Goal: Information Seeking & Learning: Understand process/instructions

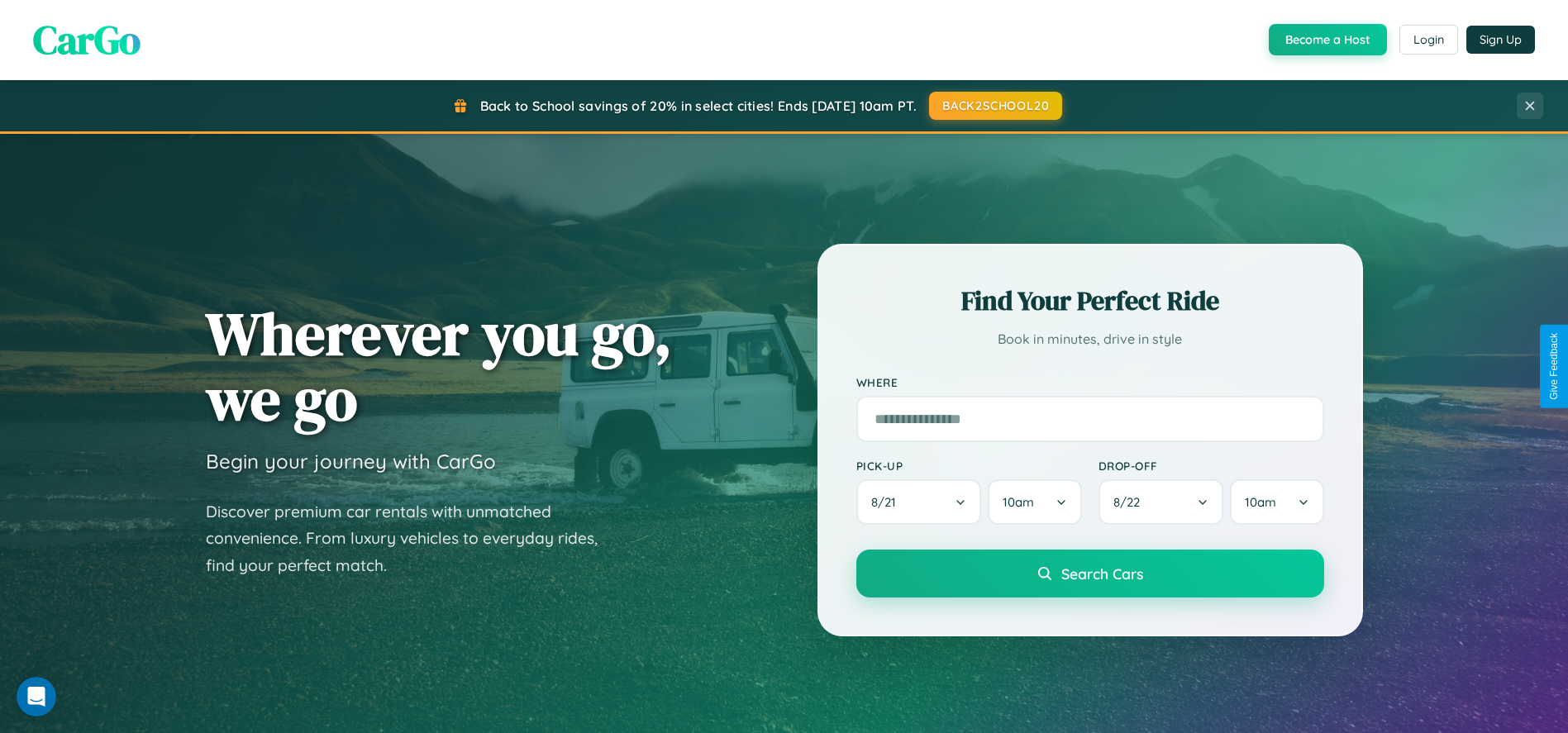
scroll to position [1450, 0]
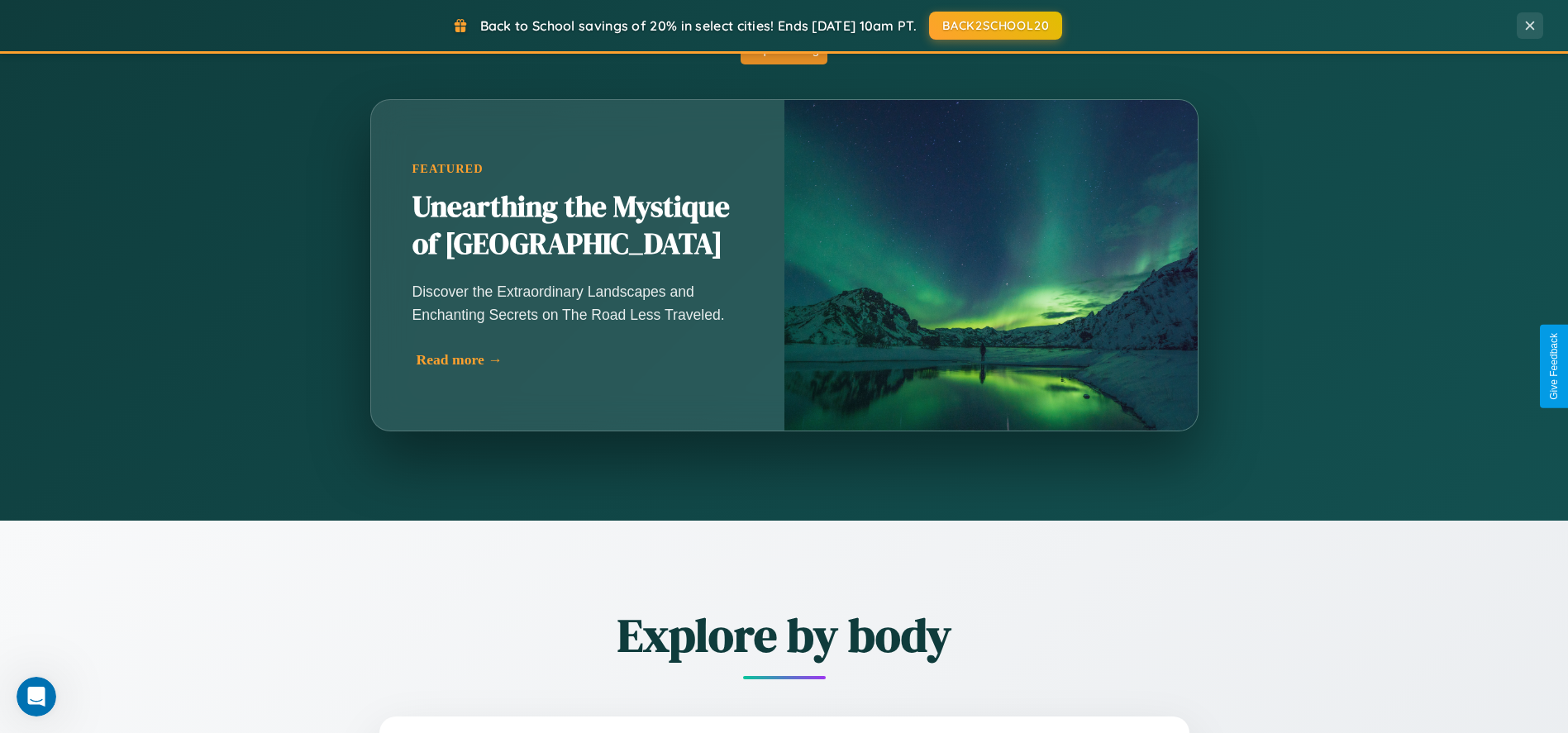
click at [577, 360] on div "Read more →" at bounding box center [582, 360] width 331 height 17
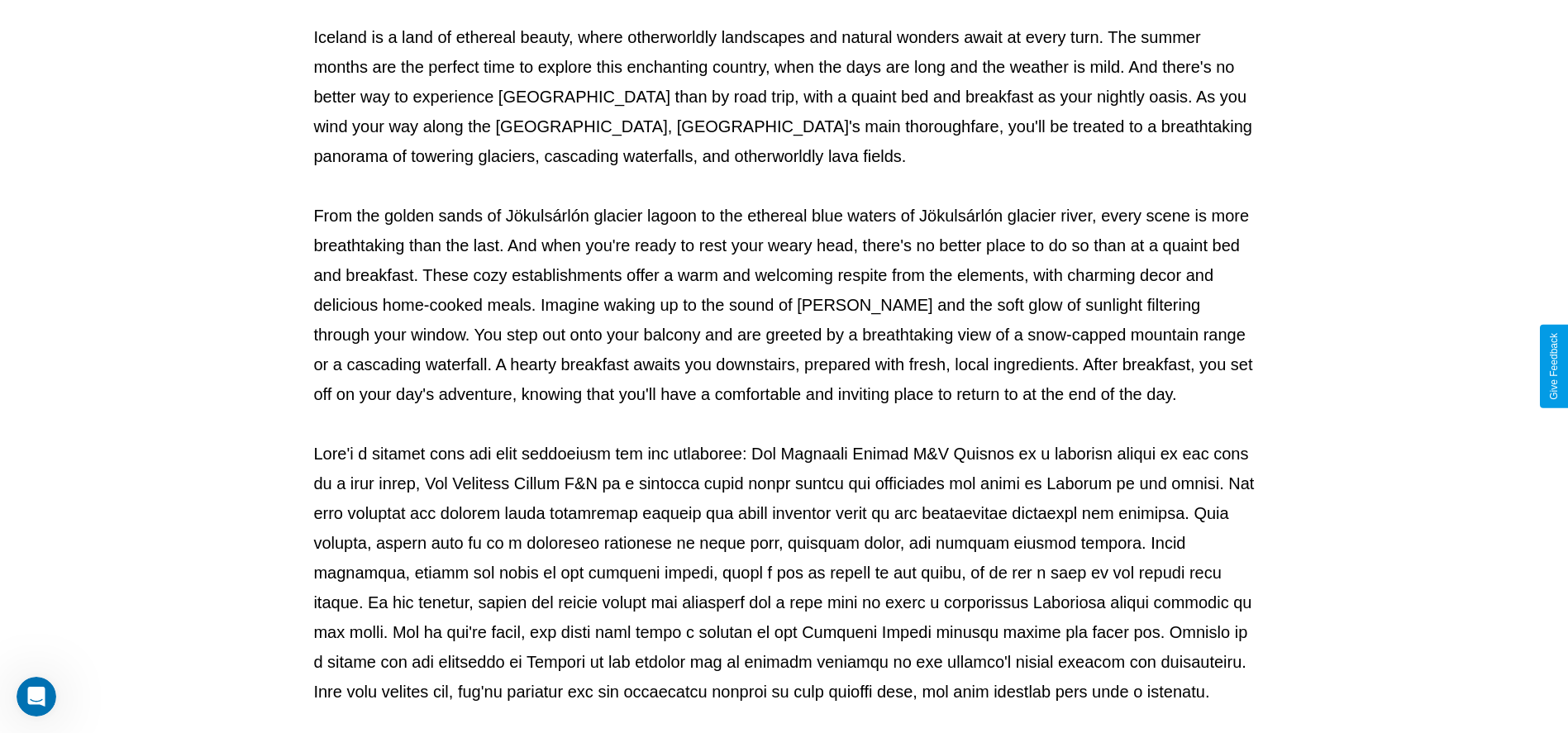
scroll to position [548, 0]
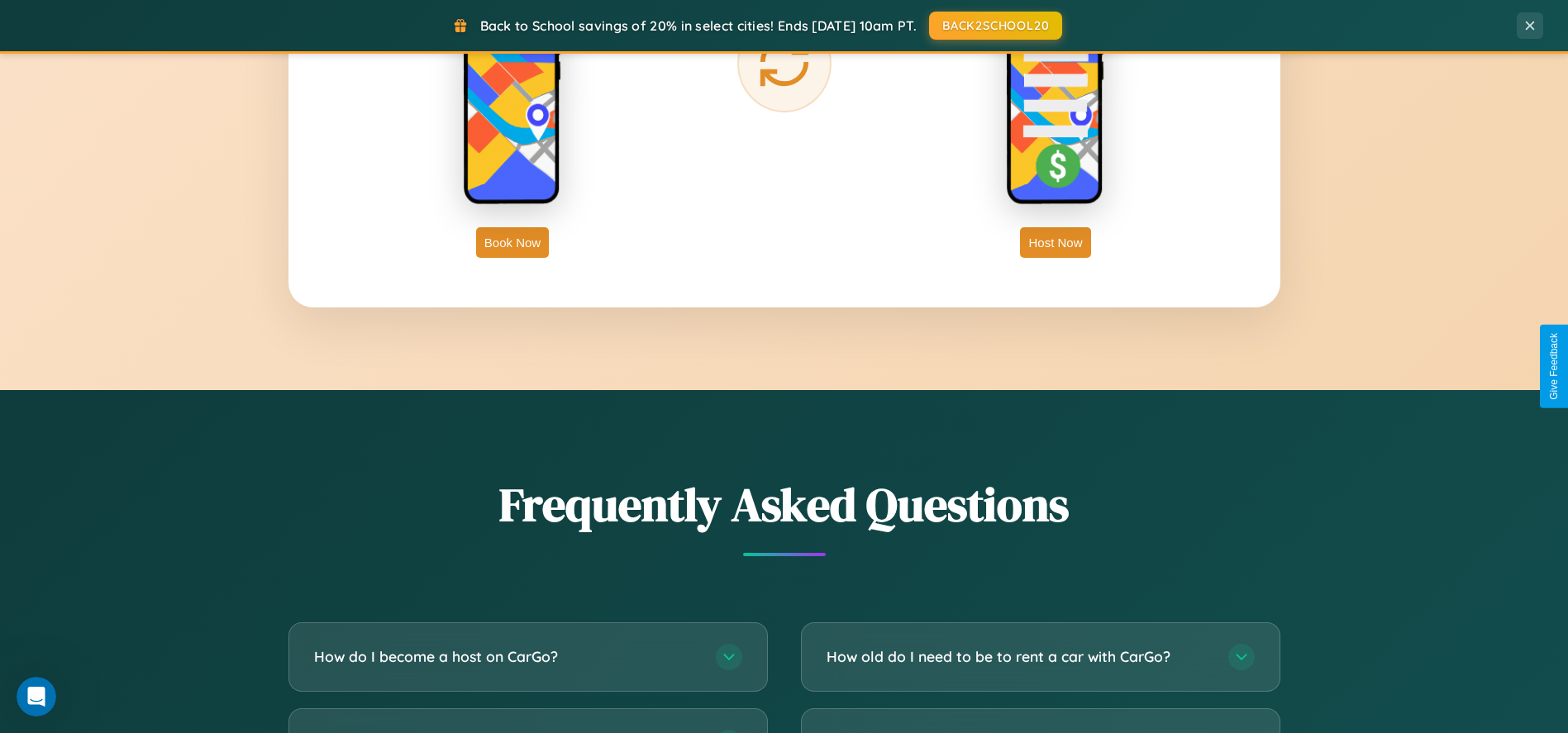
scroll to position [3175, 0]
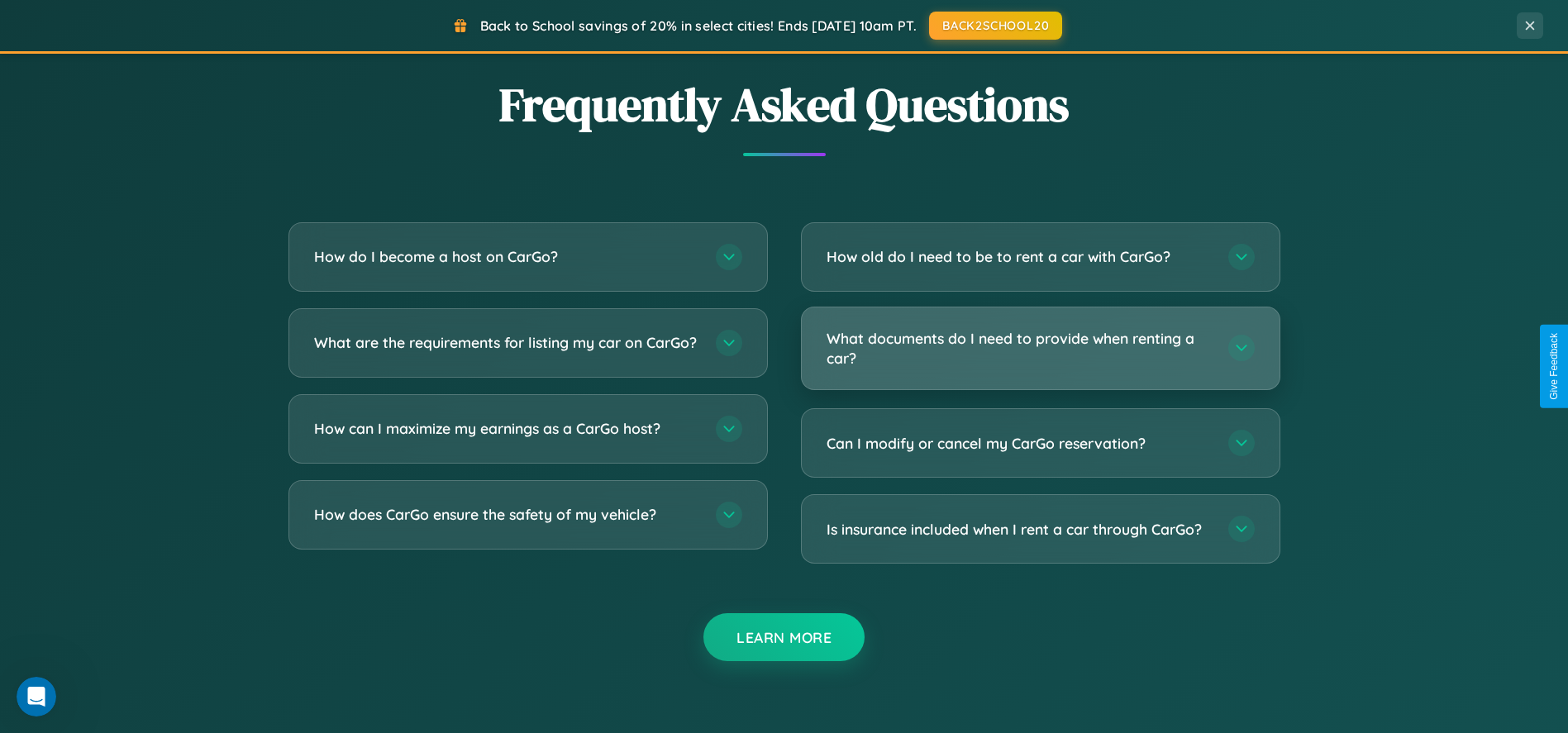
click at [1040, 349] on h3 "What documents do I need to provide when renting a car?" at bounding box center [1020, 348] width 386 height 41
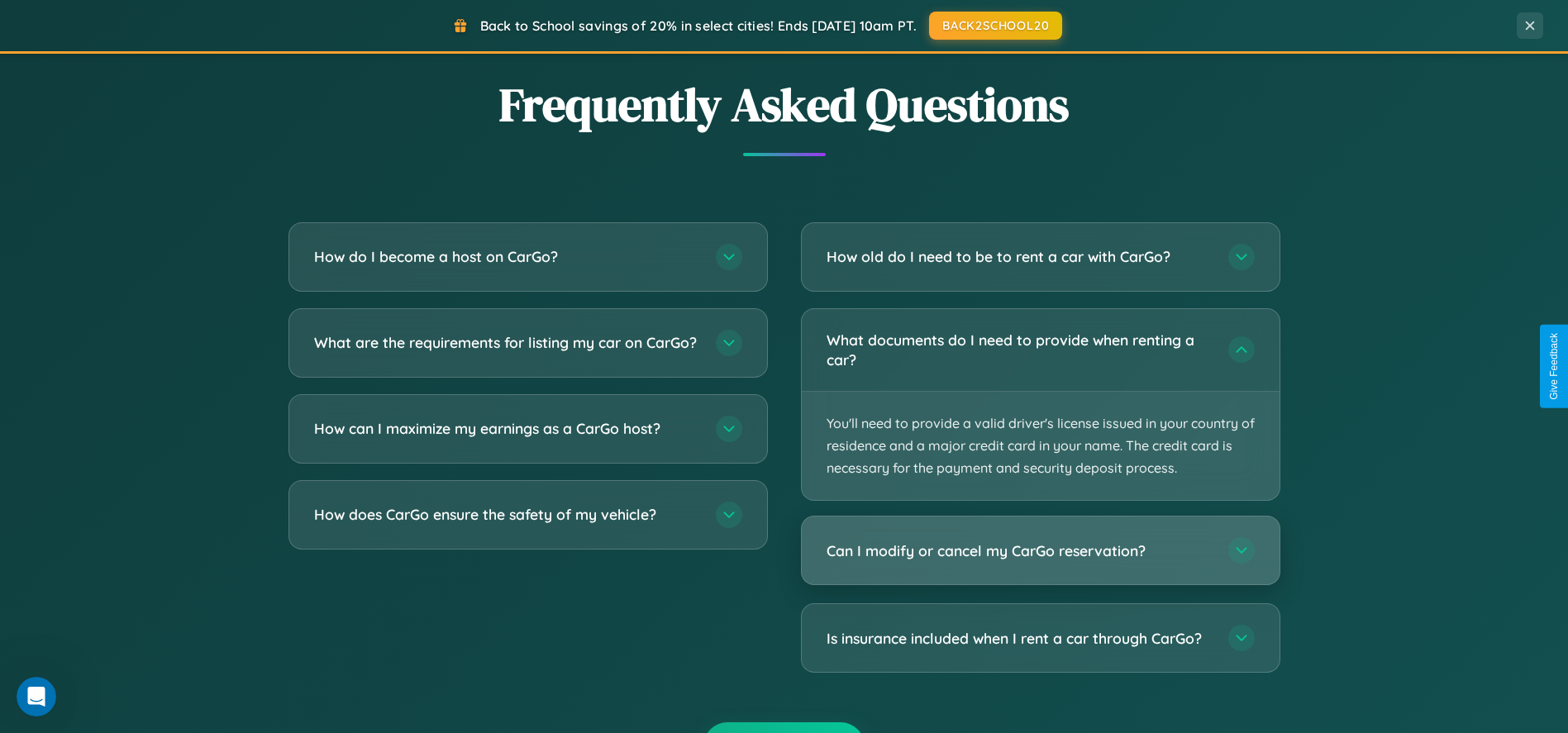
click at [1040, 552] on h3 "Can I modify or cancel my CarGo reservation?" at bounding box center [1020, 551] width 386 height 21
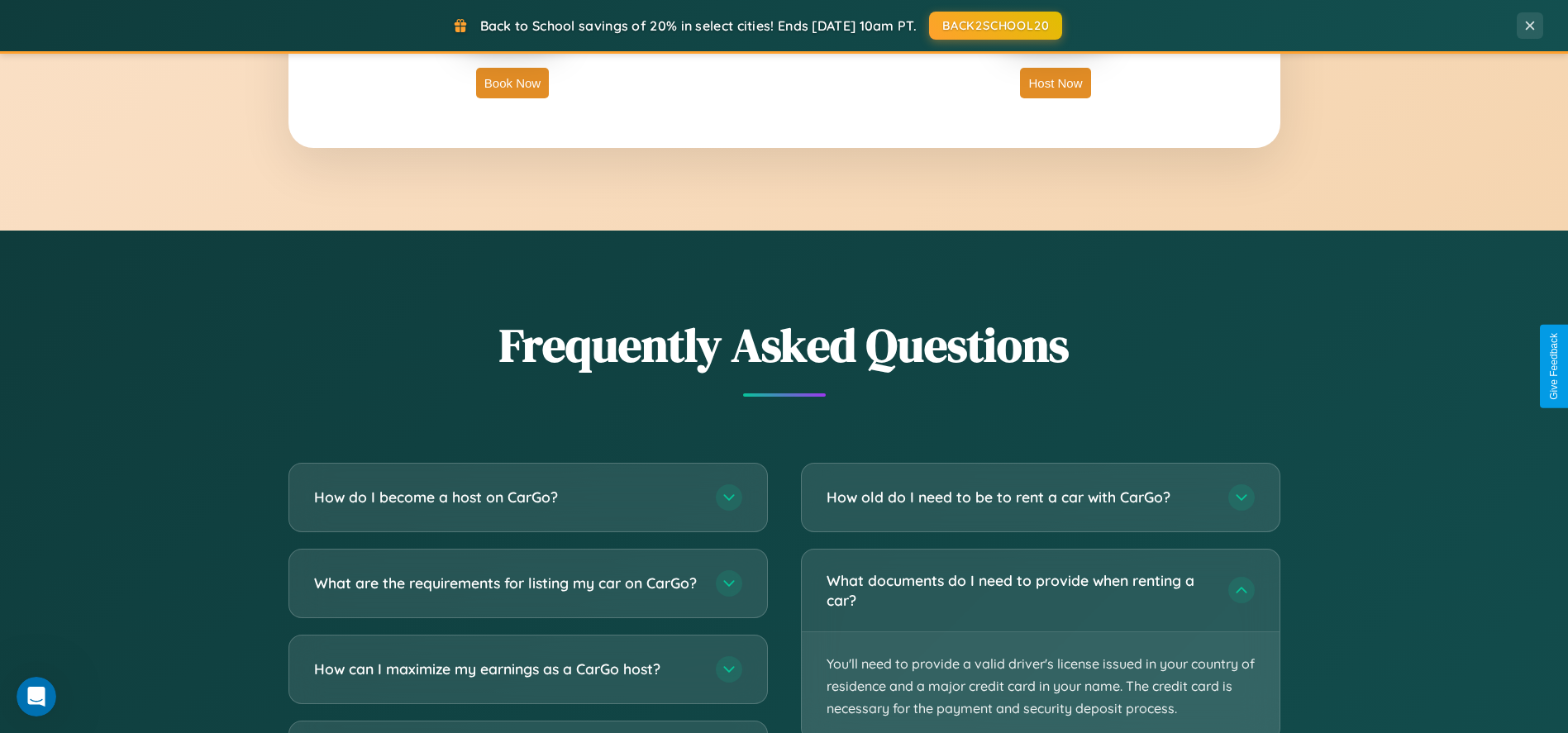
scroll to position [2651, 0]
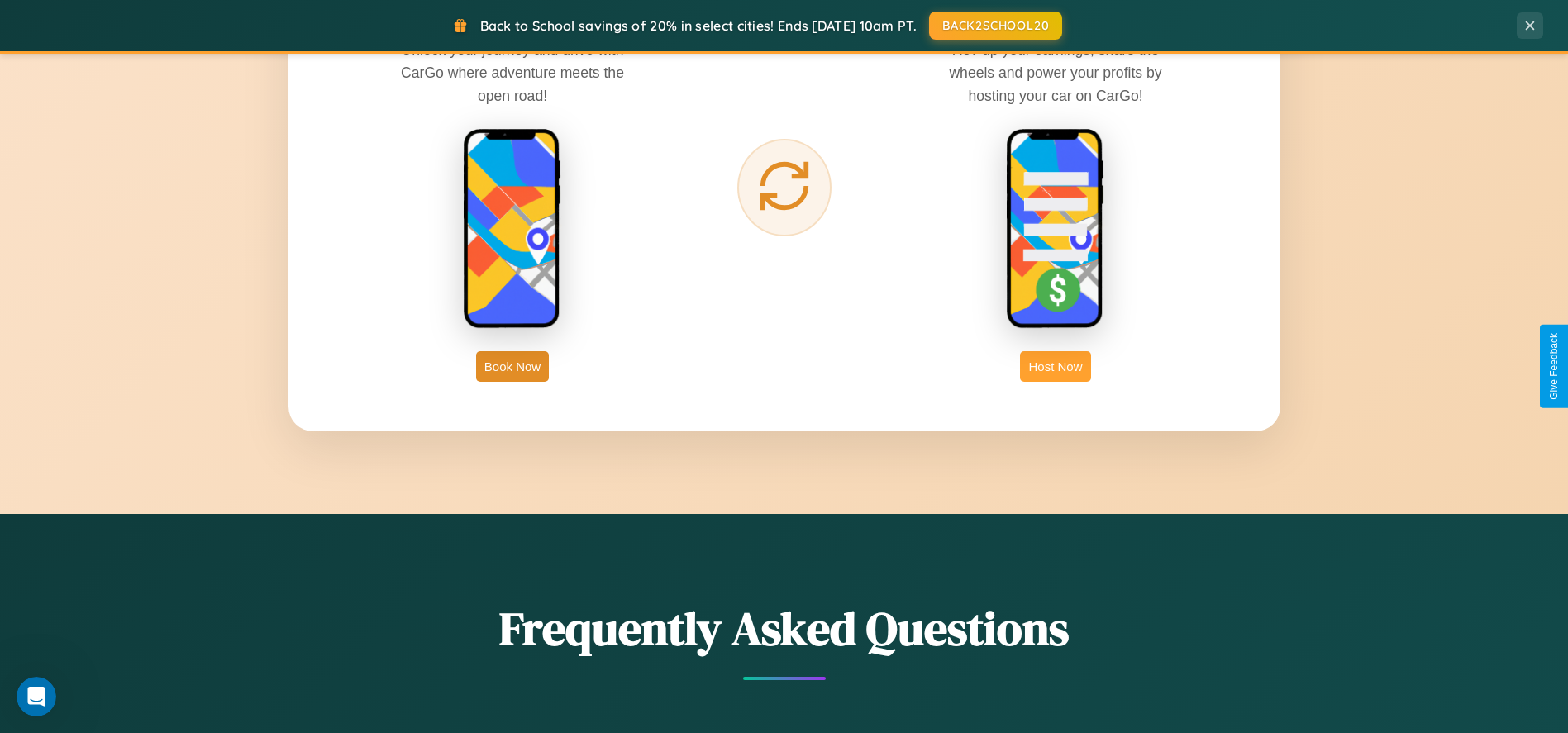
click at [1056, 366] on button "Host Now" at bounding box center [1055, 366] width 71 height 30
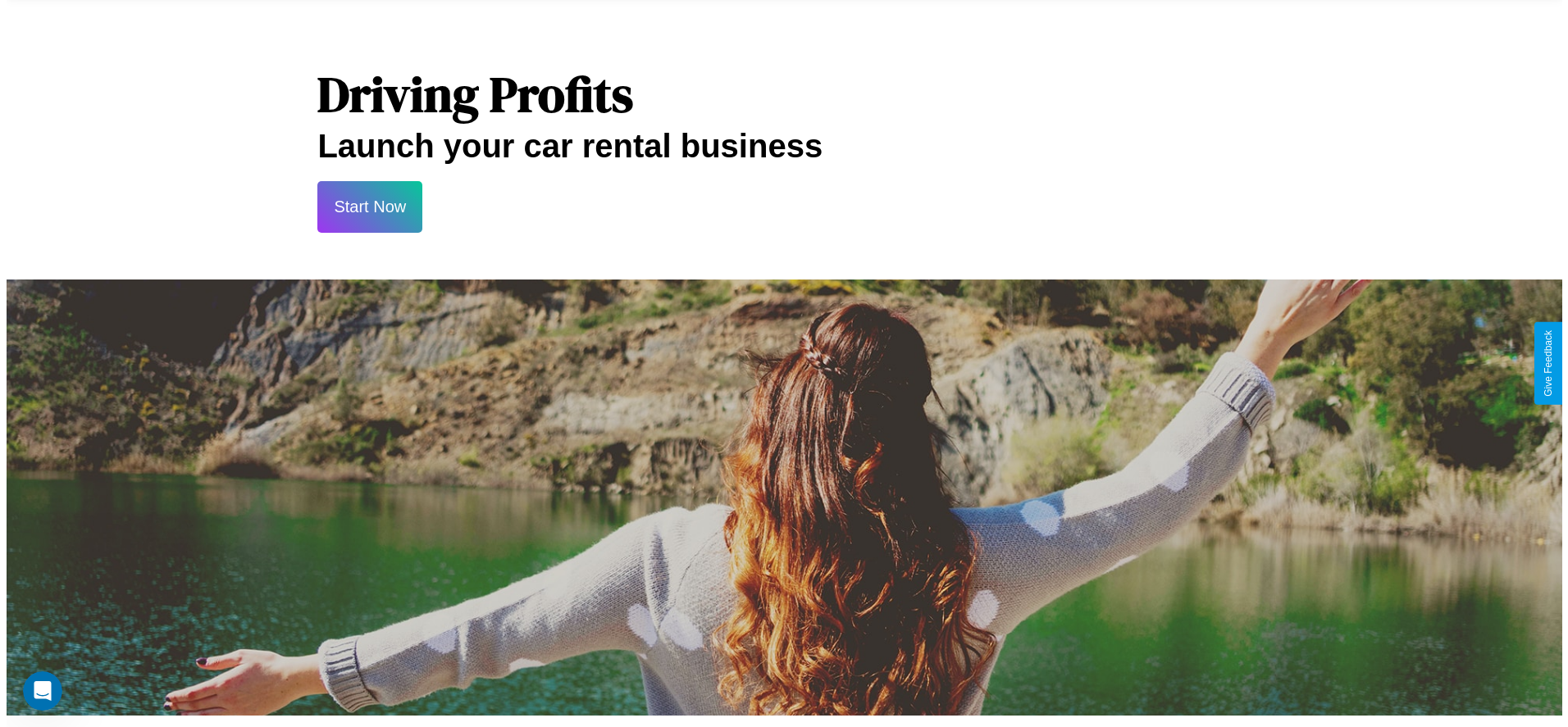
scroll to position [789, 0]
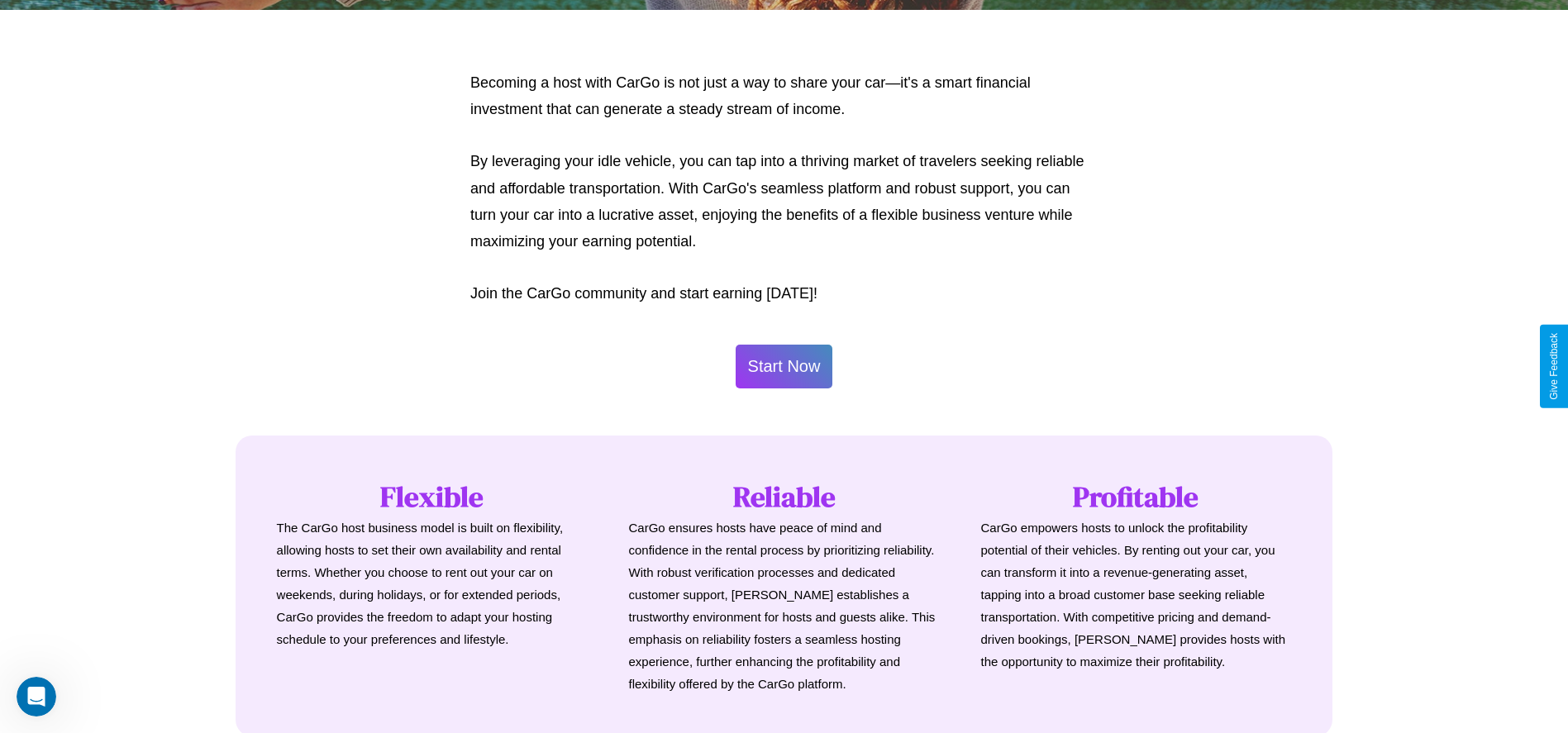
click at [784, 366] on button "Start Now" at bounding box center [784, 366] width 98 height 44
